Goal: Task Accomplishment & Management: Complete application form

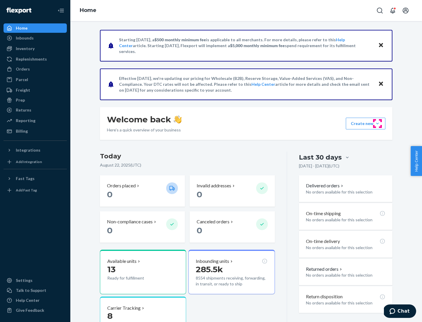
click at [377, 124] on button "Create new Create new inbound Create new order Create new product" at bounding box center [366, 124] width 40 height 12
click at [35, 38] on div "Inbounds" at bounding box center [35, 38] width 62 height 8
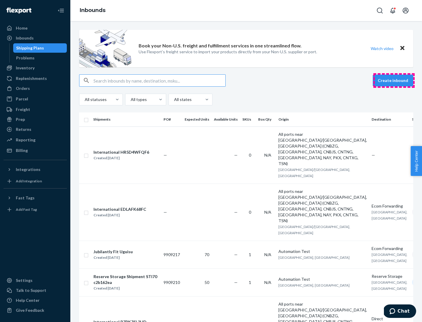
click at [394, 81] on button "Create inbound" at bounding box center [393, 81] width 40 height 12
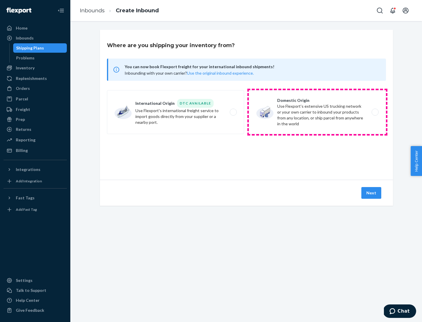
click at [317, 112] on label "Domestic Origin Use Flexport’s extensive US trucking network or your own carrie…" at bounding box center [317, 112] width 137 height 44
click at [375, 112] on input "Domestic Origin Use Flexport’s extensive US trucking network or your own carrie…" at bounding box center [377, 112] width 4 height 4
radio input "true"
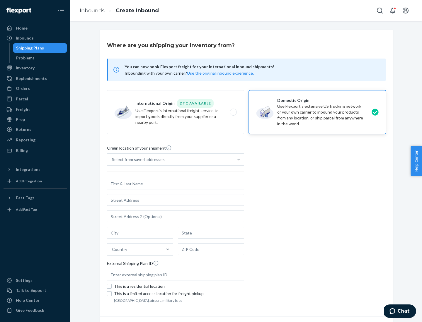
click at [137, 160] on div "Select from saved addresses" at bounding box center [138, 160] width 53 height 6
click at [113, 160] on input "Select from saved addresses" at bounding box center [112, 160] width 1 height 6
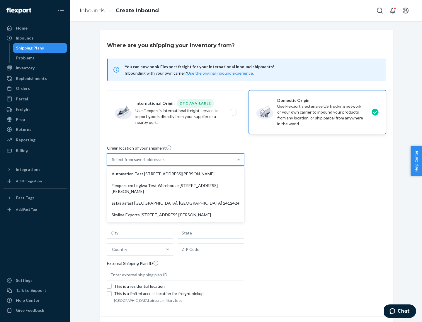
scroll to position [2, 0]
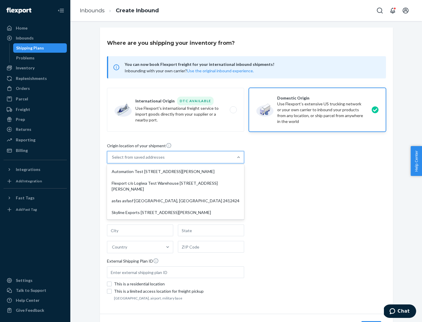
click at [176, 172] on div "Automation Test [STREET_ADDRESS][PERSON_NAME]" at bounding box center [175, 172] width 135 height 12
click at [113, 160] on input "option Automation Test [STREET_ADDRESS][PERSON_NAME] focused, 1 of 4. 4 results…" at bounding box center [112, 157] width 1 height 6
type input "Automation Test"
type input "9th Floor"
type input "[GEOGRAPHIC_DATA]"
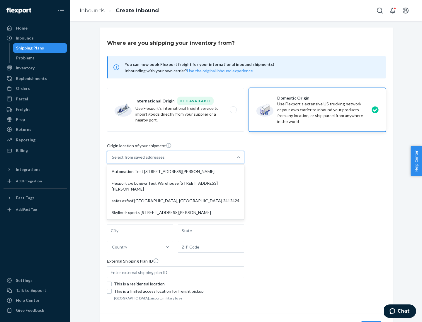
type input "CA"
type input "94104"
type input "[STREET_ADDRESS][PERSON_NAME]"
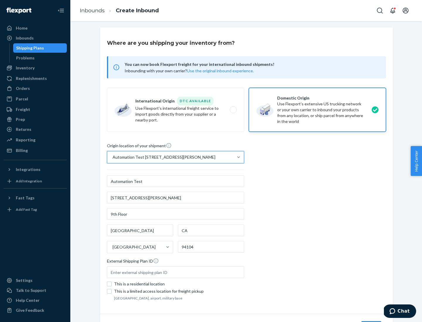
scroll to position [34, 0]
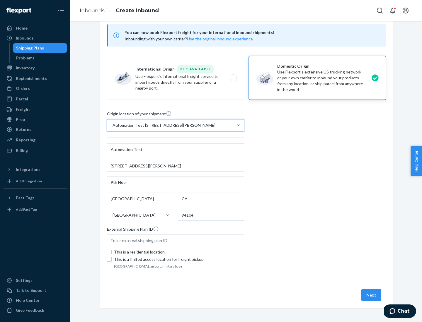
click at [372, 295] on button "Next" at bounding box center [371, 296] width 20 height 12
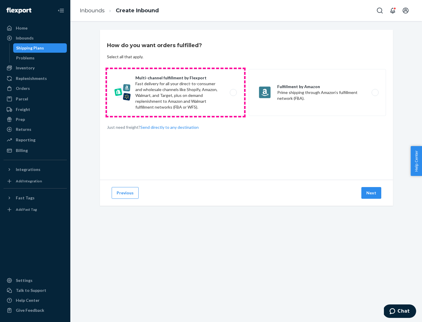
click at [176, 93] on label "Multi-channel fulfillment by Flexport Fast delivery for all your direct-to-cons…" at bounding box center [175, 92] width 137 height 47
click at [233, 93] on input "Multi-channel fulfillment by Flexport Fast delivery for all your direct-to-cons…" at bounding box center [235, 93] width 4 height 4
radio input "true"
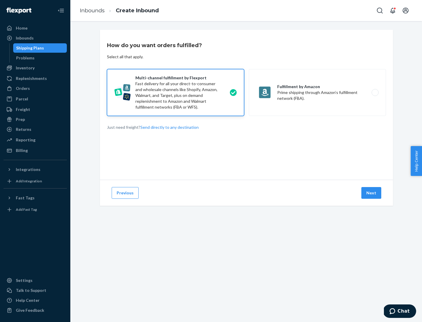
click at [372, 193] on button "Next" at bounding box center [371, 193] width 20 height 12
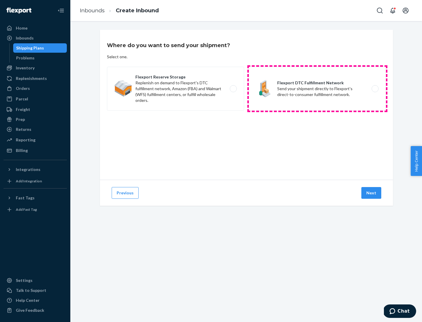
click at [317, 89] on label "Flexport DTC Fulfillment Network Send your shipment directly to Flexport's dire…" at bounding box center [317, 89] width 137 height 44
click at [375, 89] on input "Flexport DTC Fulfillment Network Send your shipment directly to Flexport's dire…" at bounding box center [377, 89] width 4 height 4
radio input "true"
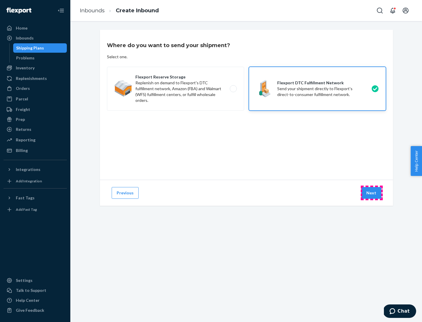
click at [372, 193] on button "Next" at bounding box center [371, 193] width 20 height 12
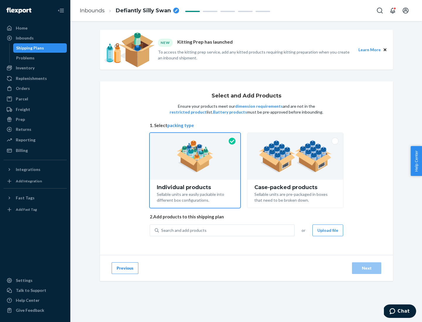
click at [295, 157] on img at bounding box center [295, 156] width 73 height 32
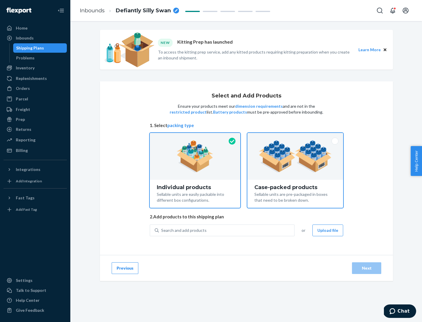
click at [295, 137] on input "Case-packed products Sellable units are pre-packaged in boxes that need to be b…" at bounding box center [295, 135] width 4 height 4
radio input "true"
radio input "false"
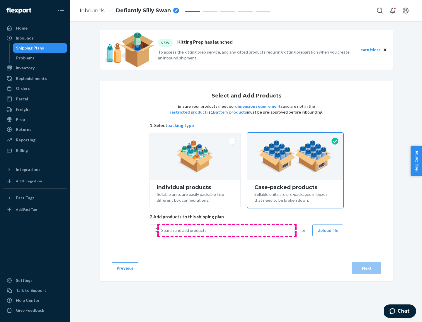
click at [227, 230] on div "Search and add products" at bounding box center [226, 230] width 135 height 11
click at [162, 230] on input "Search and add products" at bounding box center [161, 231] width 1 height 6
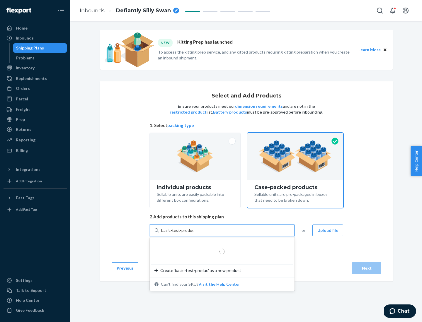
type input "basic-test-product-1"
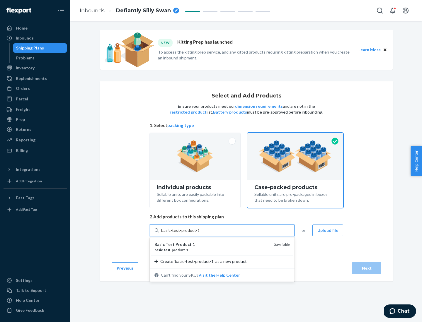
click at [212, 250] on div "basic - test - product - 1" at bounding box center [211, 250] width 115 height 5
click at [199, 234] on input "basic-test-product-1" at bounding box center [180, 231] width 38 height 6
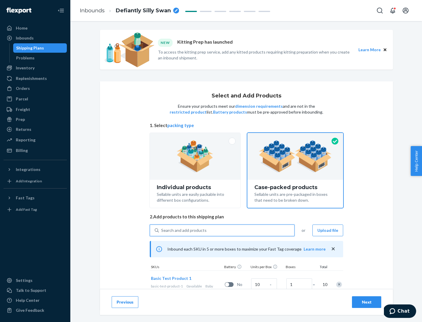
scroll to position [21, 0]
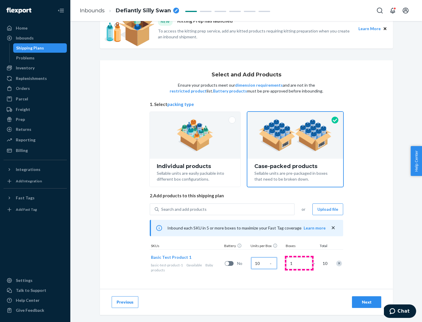
type input "10"
type input "7"
click at [367, 302] on div "Next" at bounding box center [366, 303] width 19 height 6
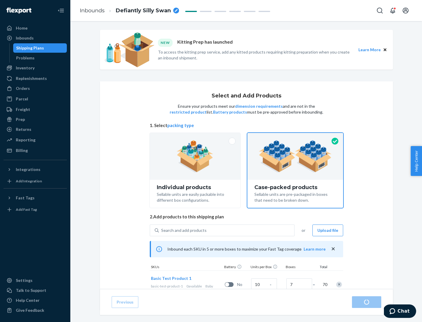
radio input "true"
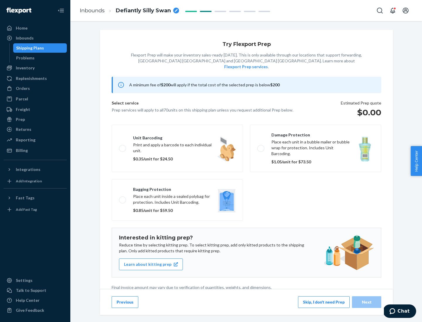
scroll to position [1, 0]
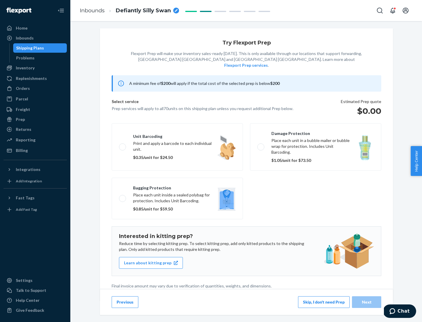
click at [177, 187] on label "Bagging protection Place each unit inside a sealed polybag for protection. Incl…" at bounding box center [177, 199] width 131 height 42
click at [123, 197] on input "Bagging protection Place each unit inside a sealed polybag for protection. Incl…" at bounding box center [121, 199] width 4 height 4
checkbox input "true"
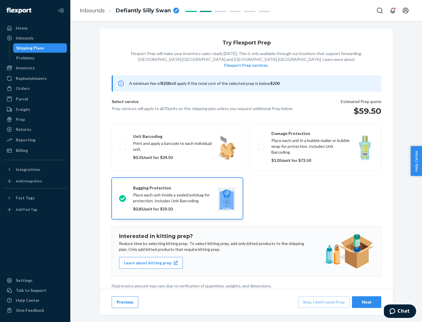
click at [367, 302] on div "Next" at bounding box center [366, 303] width 19 height 6
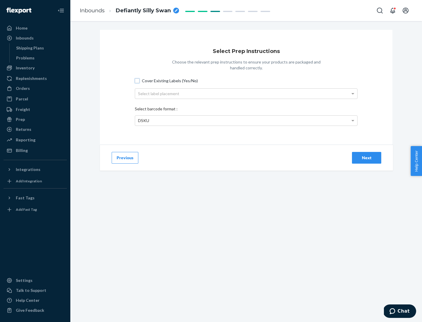
click at [137, 81] on input "Cover Existing Labels (Yes/No)" at bounding box center [137, 81] width 5 height 5
checkbox input "true"
click at [246, 93] on div "Select label placement" at bounding box center [246, 94] width 222 height 10
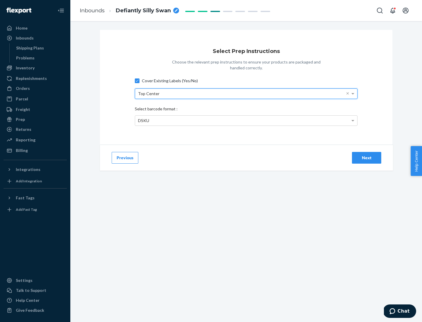
click at [246, 120] on div "DSKU" at bounding box center [246, 121] width 222 height 10
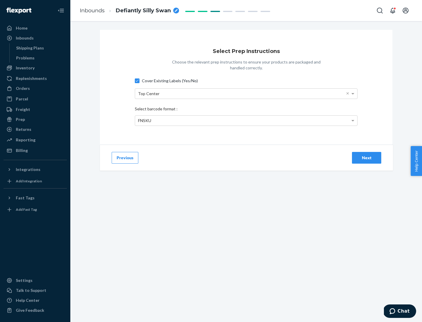
click at [367, 158] on div "Next" at bounding box center [366, 158] width 19 height 6
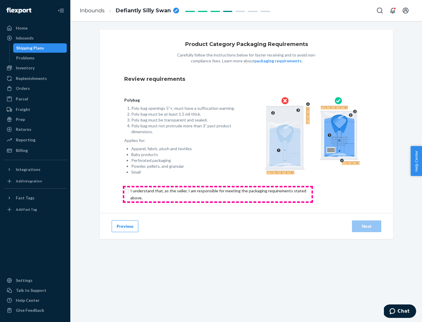
click at [218, 194] on input "checkbox" at bounding box center [221, 195] width 195 height 14
checkbox input "true"
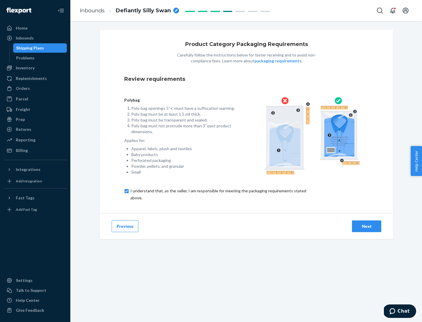
click at [367, 226] on div "Next" at bounding box center [366, 227] width 19 height 6
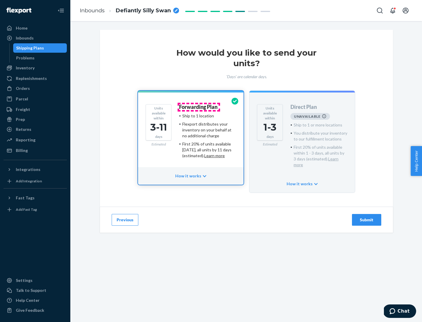
click at [199, 107] on h4 "Forwarding Plan" at bounding box center [198, 107] width 38 height 6
click at [367, 217] on div "Submit" at bounding box center [366, 220] width 19 height 6
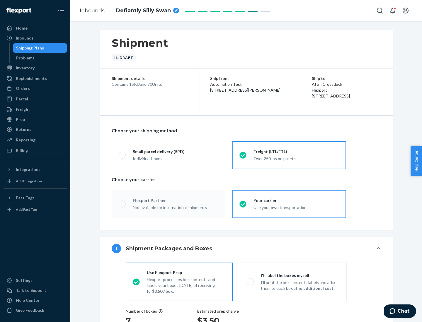
radio input "true"
radio input "false"
radio input "true"
radio input "false"
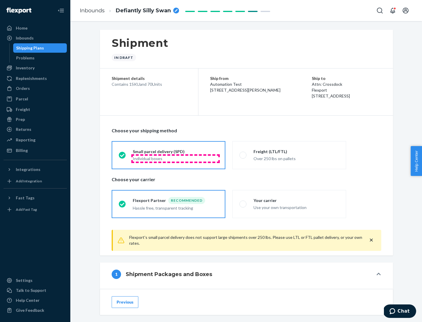
click at [176, 159] on div "Individual boxes" at bounding box center [176, 159] width 86 height 6
click at [123, 157] on input "Small parcel delivery (SPD) Individual boxes" at bounding box center [121, 155] width 4 height 4
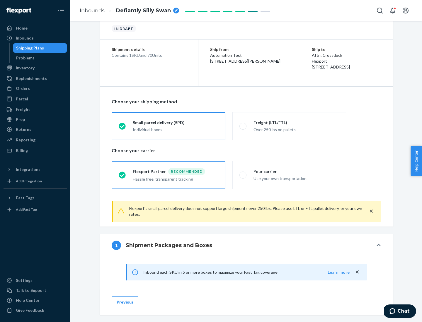
click at [176, 171] on div "Recommended" at bounding box center [186, 171] width 37 height 7
click at [123, 173] on input "Flexport Partner Recommended Hassle free, transparent tracking" at bounding box center [121, 175] width 4 height 4
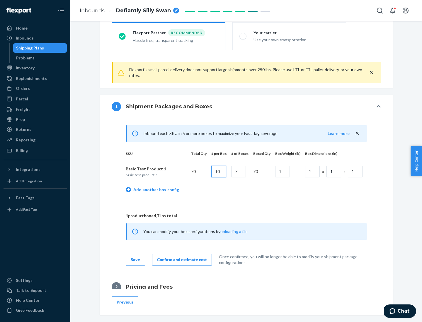
type input "10"
type input "7"
type input "1"
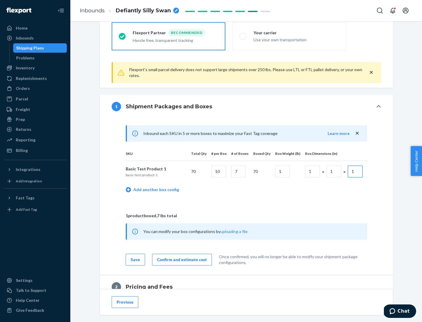
scroll to position [256, 0]
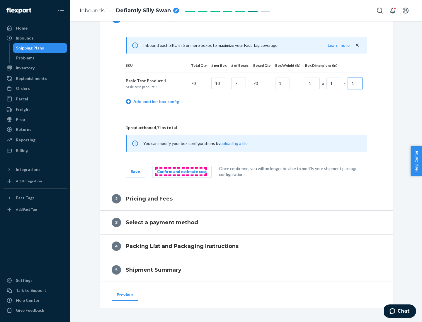
type input "1"
click at [181, 171] on div "Confirm and estimate cost" at bounding box center [182, 172] width 50 height 6
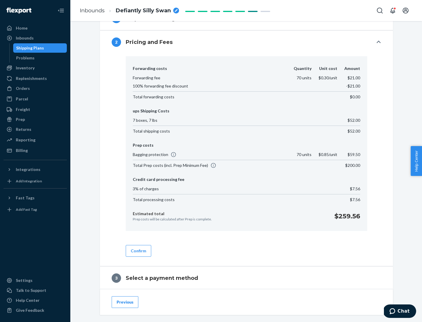
scroll to position [336, 0]
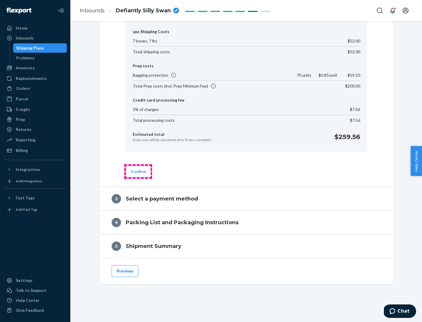
click at [138, 171] on button "Confirm" at bounding box center [138, 172] width 25 height 12
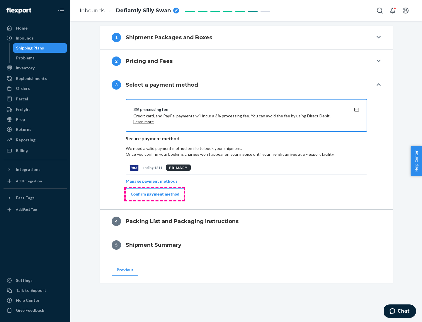
click at [154, 194] on div "Confirm payment method" at bounding box center [155, 194] width 49 height 6
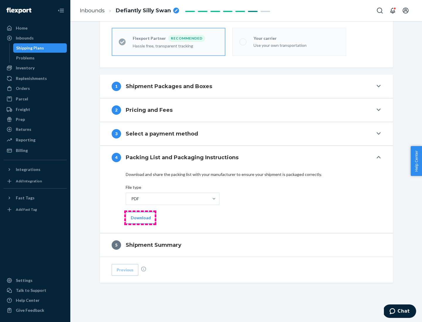
click at [140, 218] on button "Download" at bounding box center [141, 218] width 30 height 12
